Goal: Task Accomplishment & Management: Complete application form

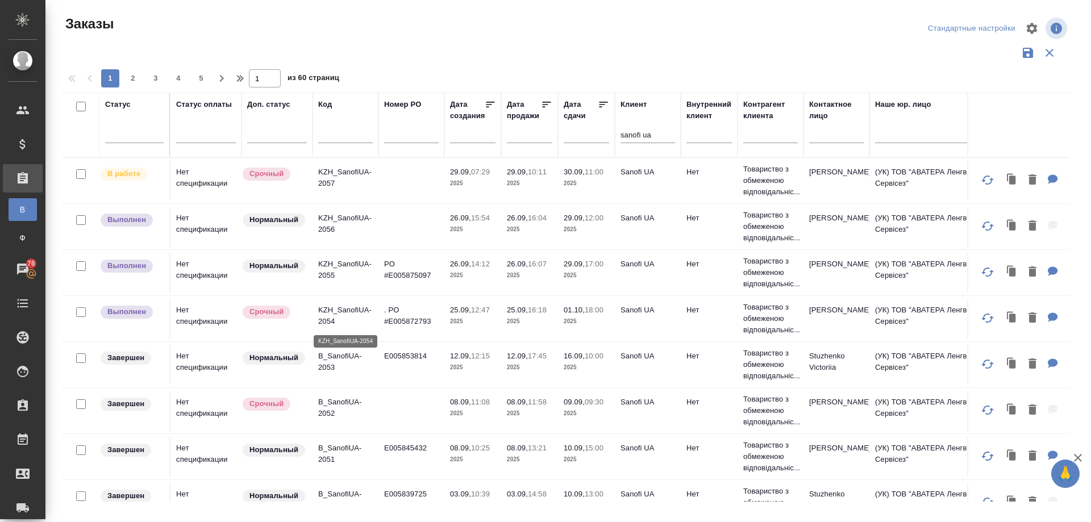
click at [346, 311] on p "KZH_SanofiUA-2054" at bounding box center [345, 316] width 55 height 23
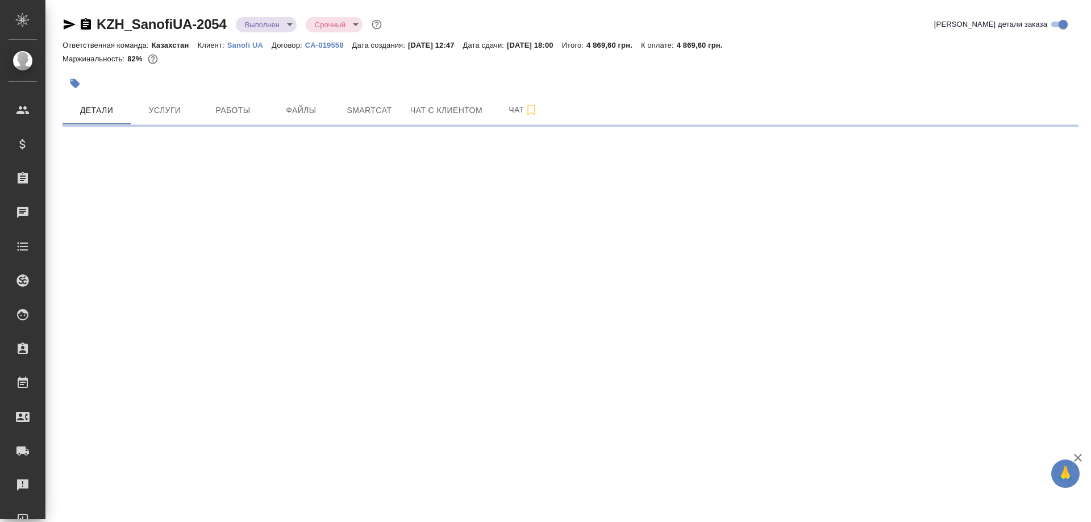
select select "RU"
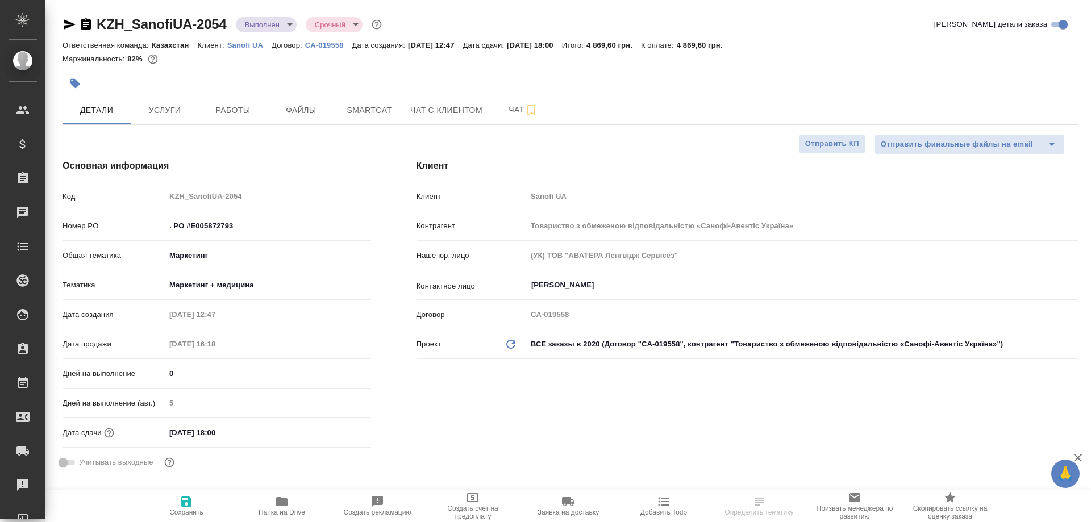
type textarea "x"
type input "[PERSON_NAME]"
type textarea "x"
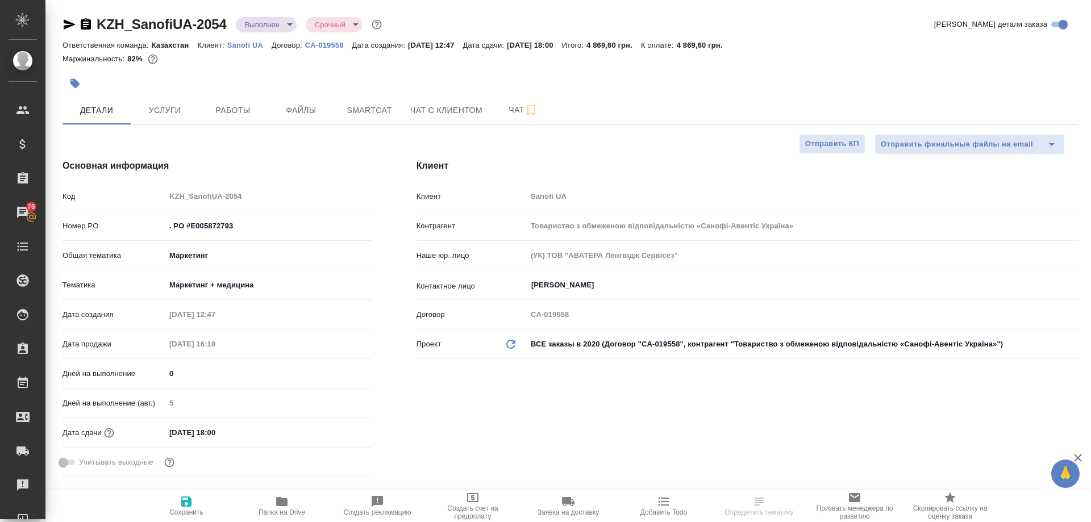
type textarea "x"
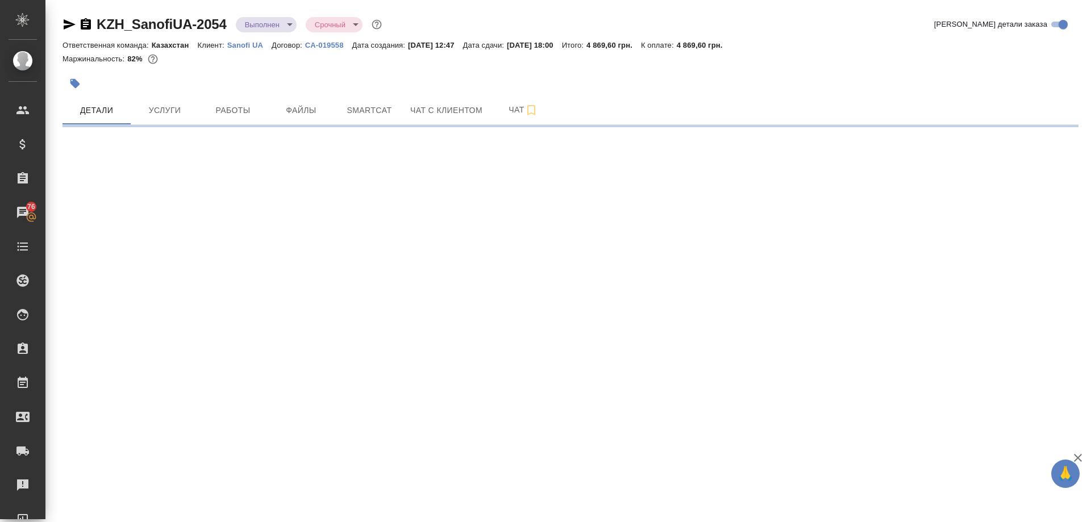
select select "RU"
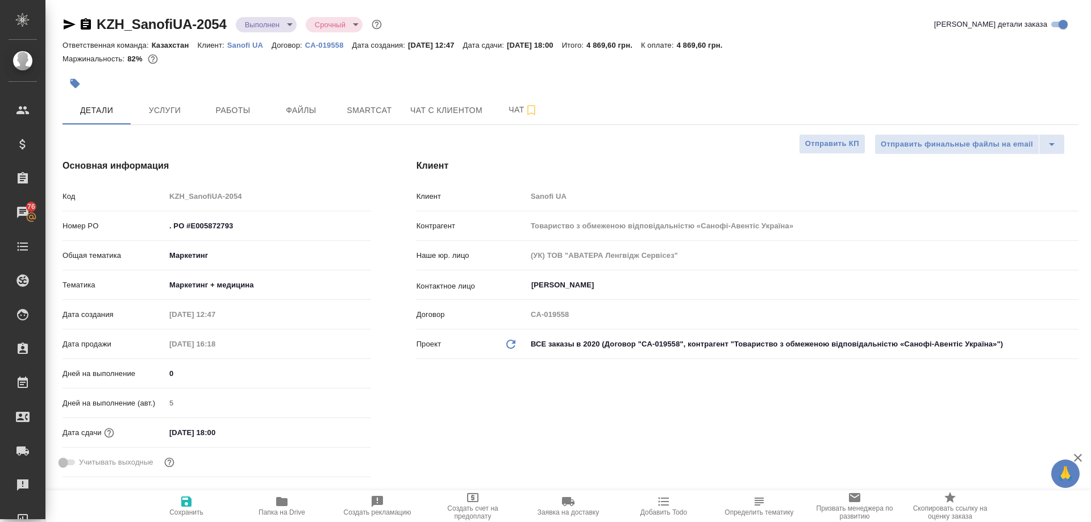
type textarea "x"
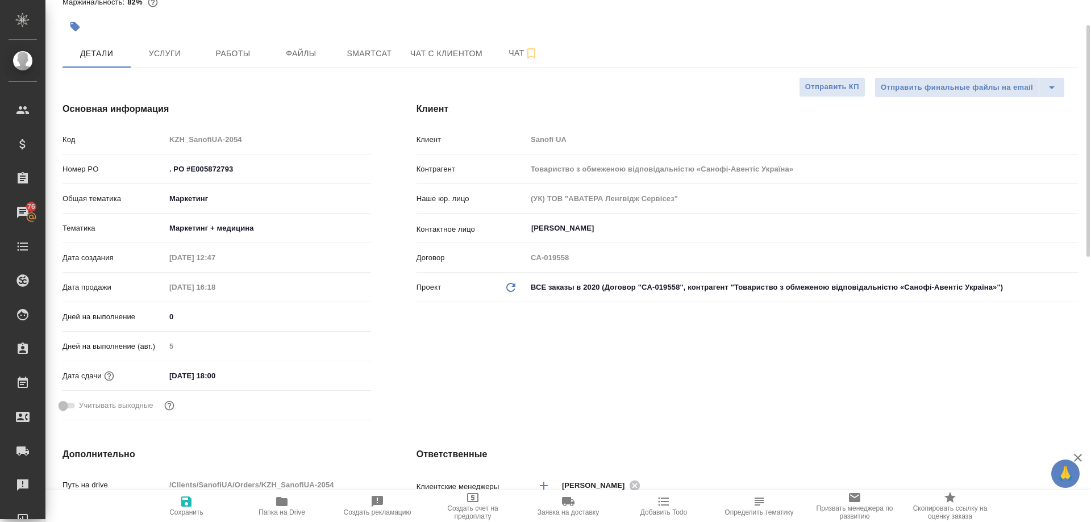
scroll to position [114, 0]
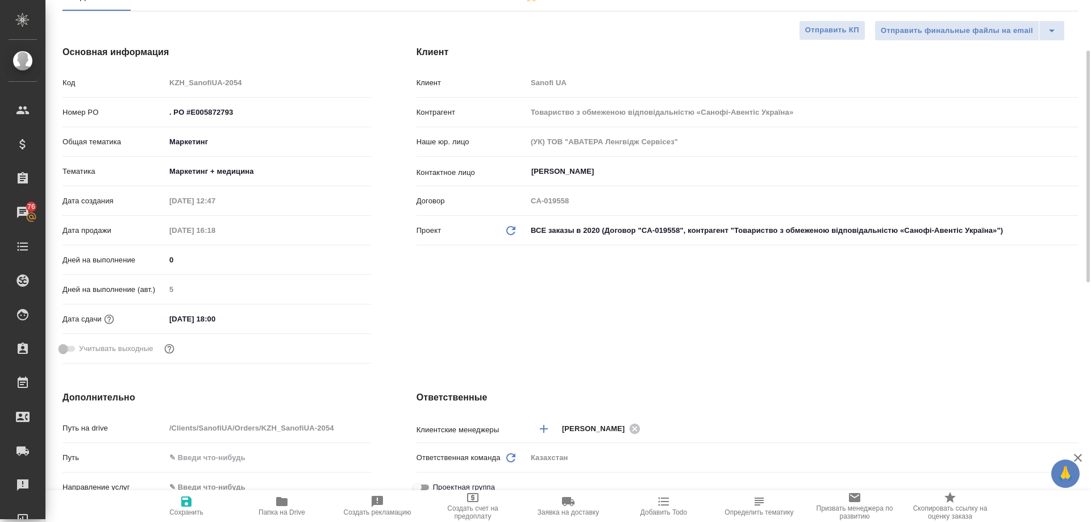
type textarea "x"
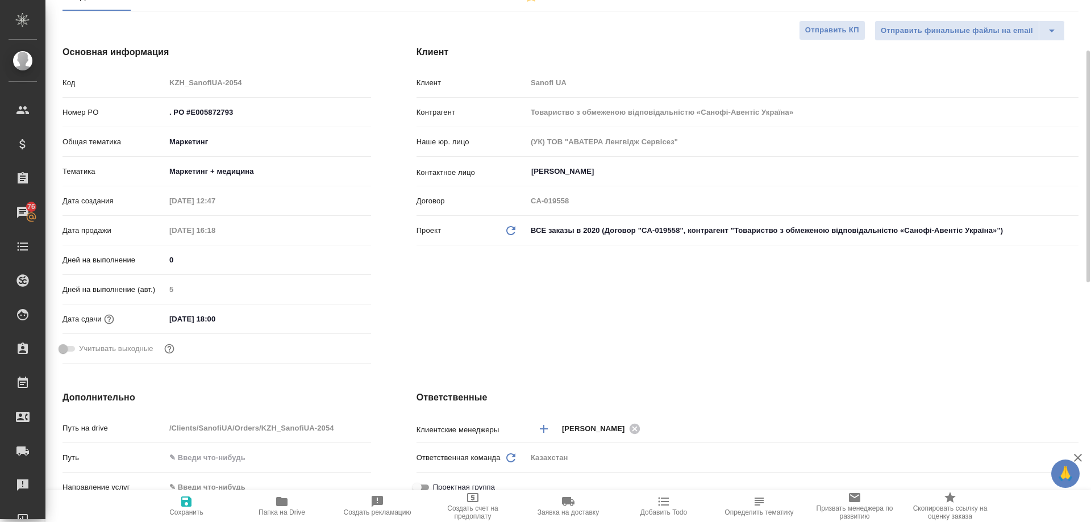
type textarea "x"
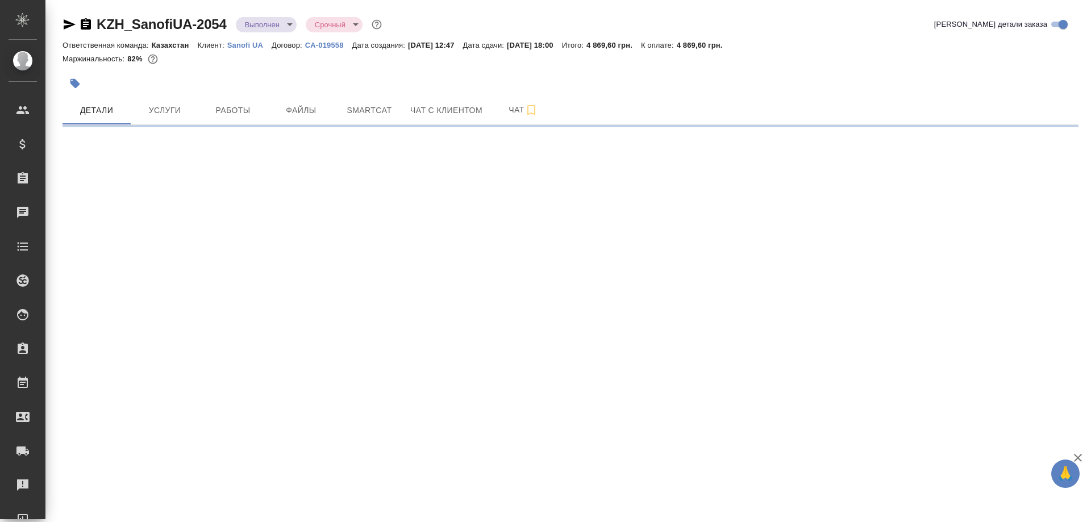
select select "RU"
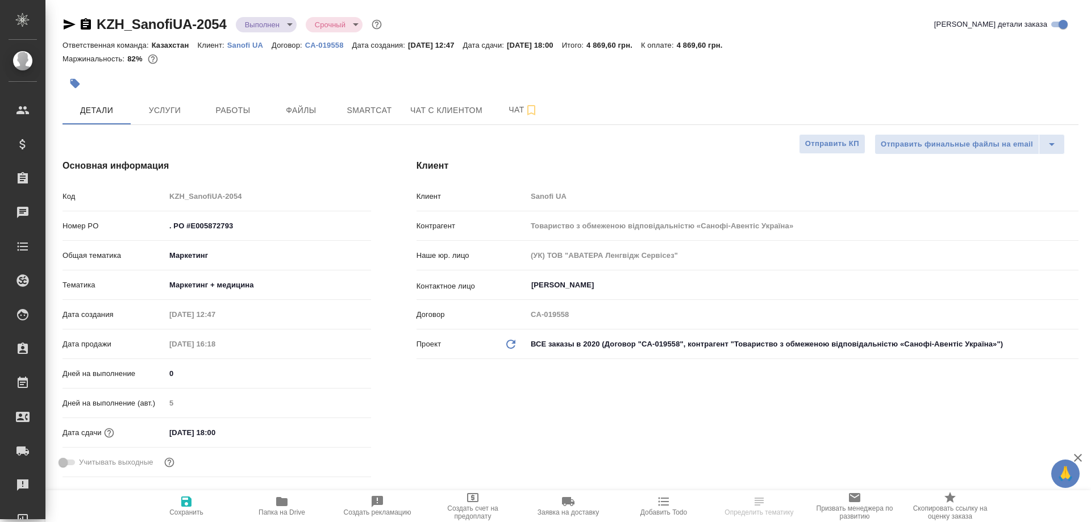
type textarea "x"
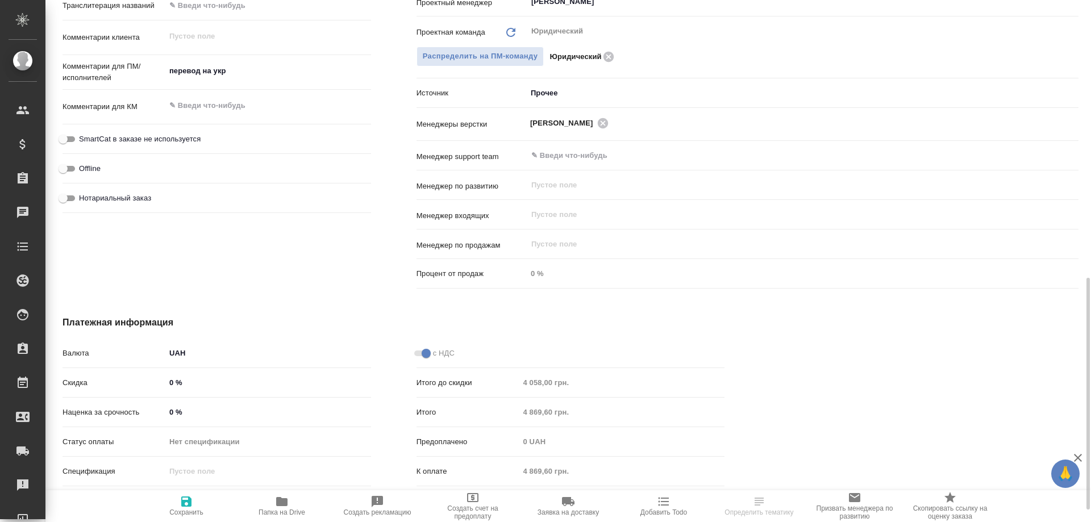
scroll to position [652, 0]
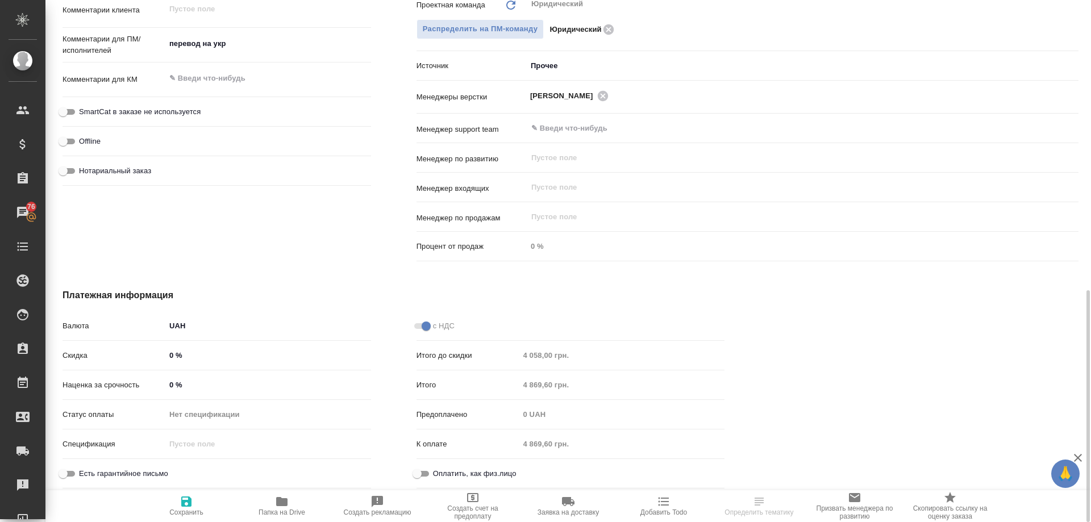
click at [279, 501] on icon "button" at bounding box center [281, 501] width 11 height 9
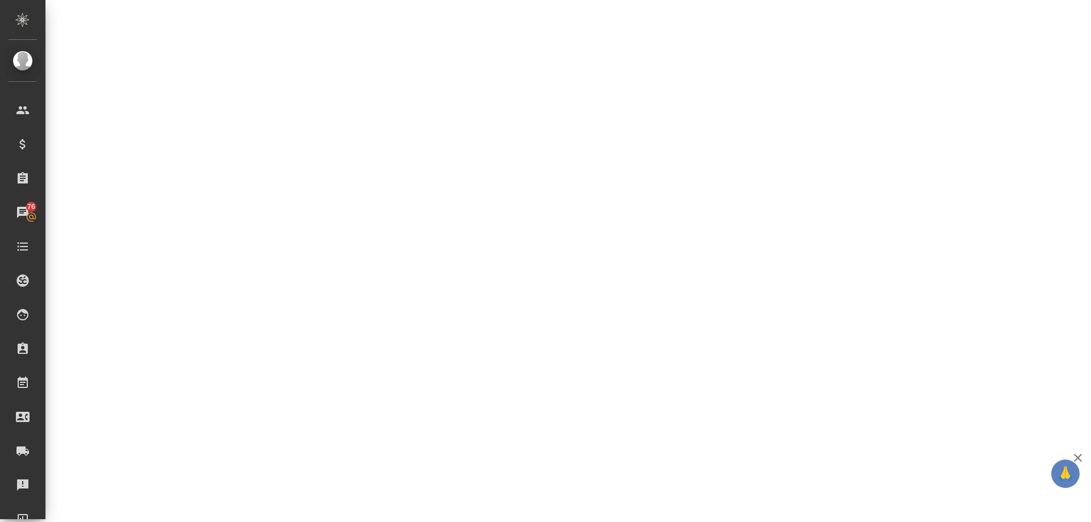
select select "RU"
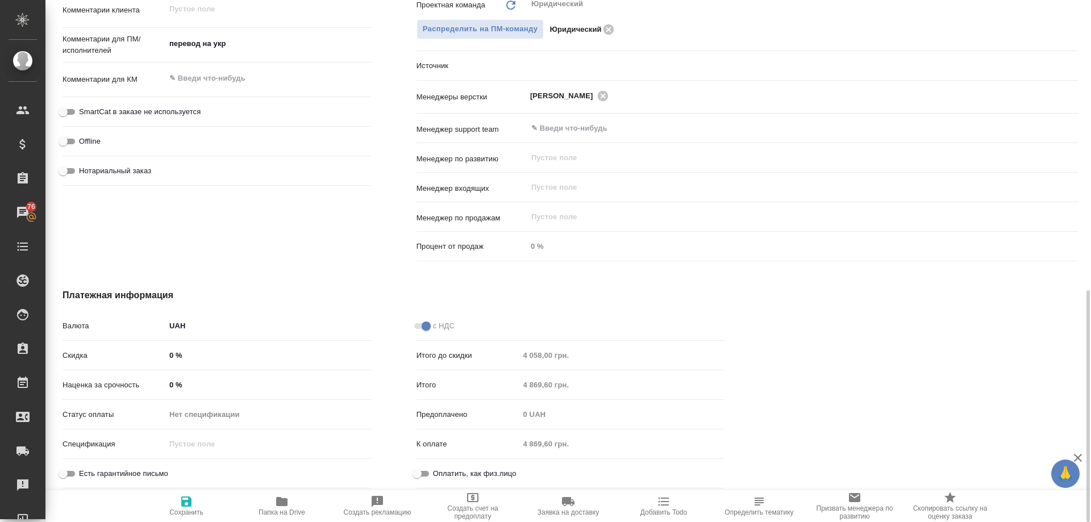
type textarea "x"
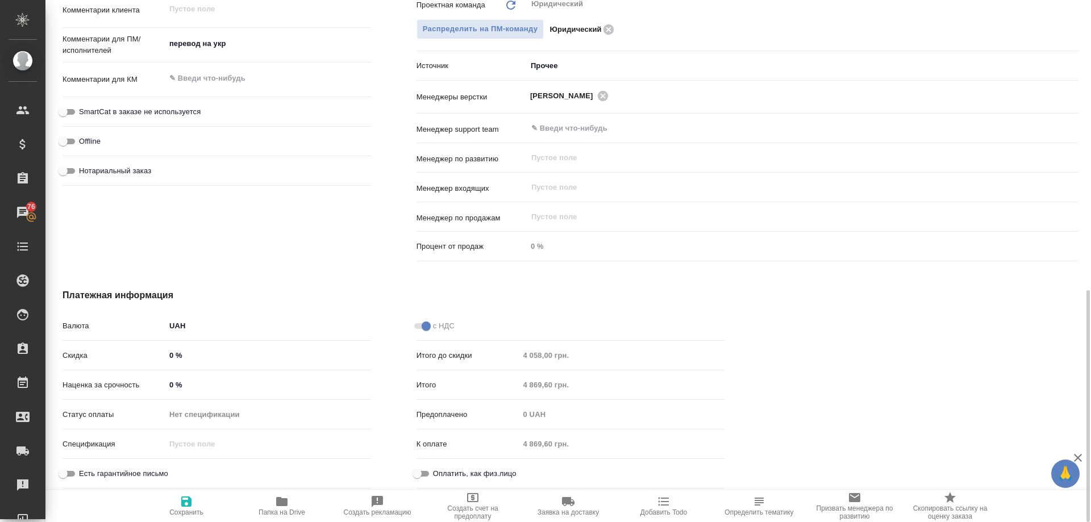
type textarea "x"
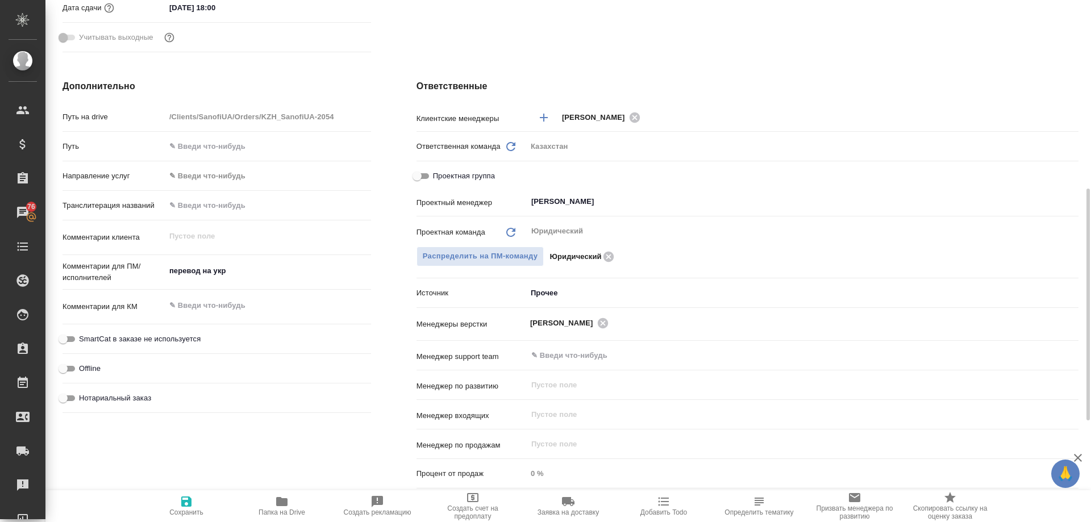
scroll to position [198, 0]
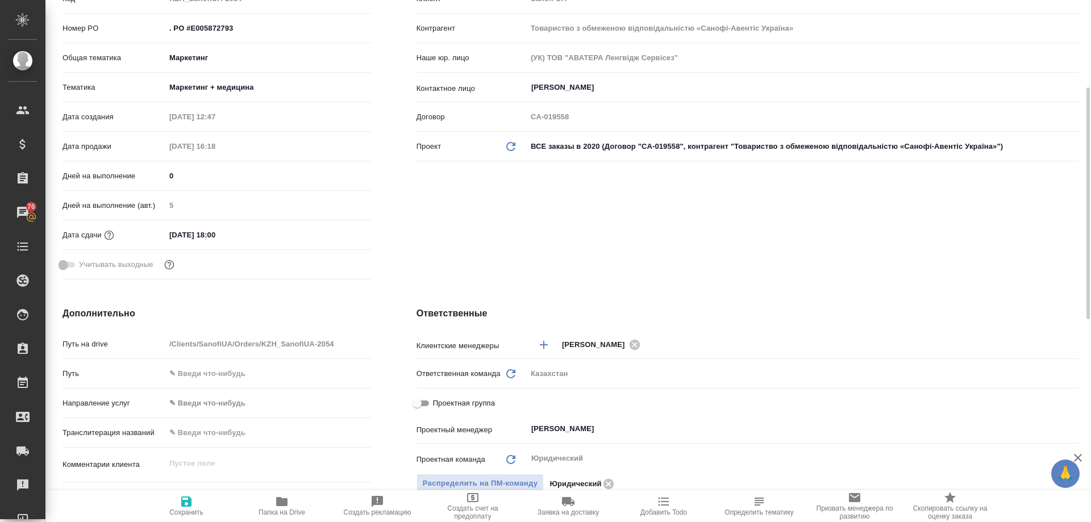
type textarea "x"
